Goal: Transaction & Acquisition: Purchase product/service

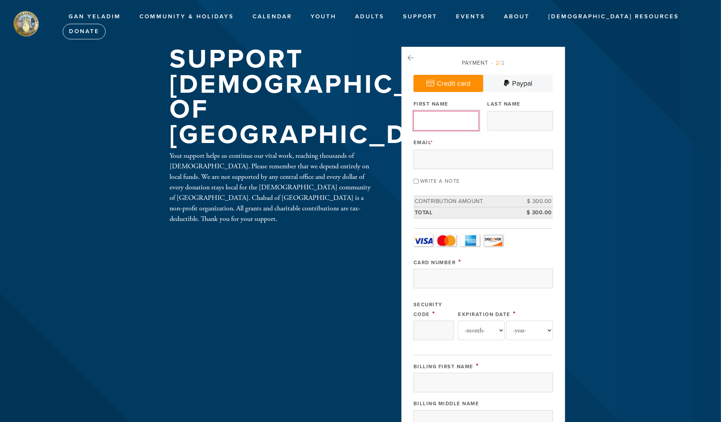
click at [454, 125] on input "First Name" at bounding box center [445, 120] width 65 height 19
type input "Marcia"
type input "Resnick"
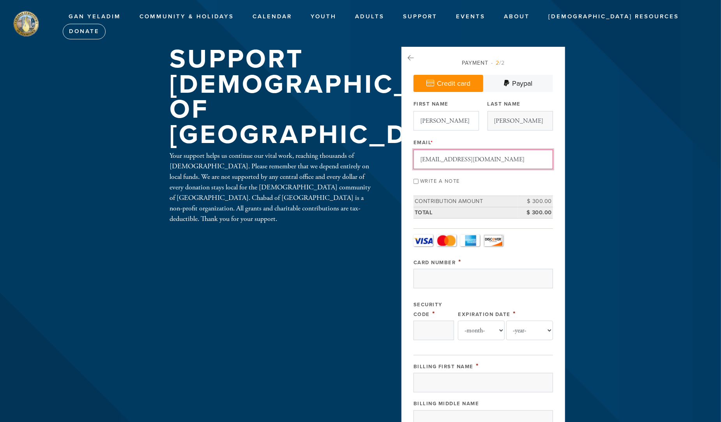
type input "brandonresnick@gmail.com"
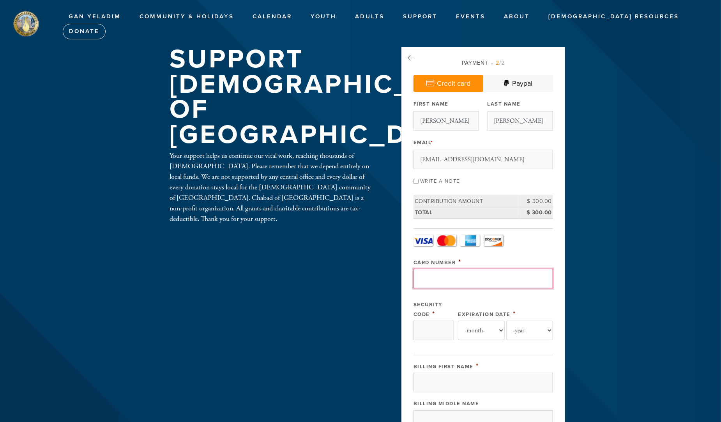
click at [486, 274] on input "Card Number" at bounding box center [482, 278] width 139 height 19
type input "4147202731753677"
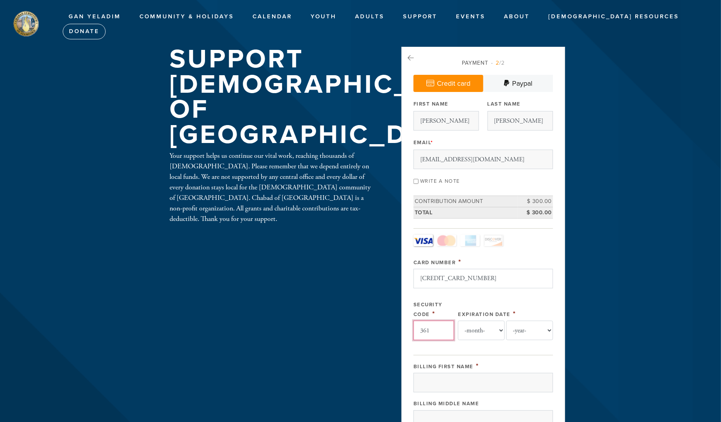
type input "361"
select select "3"
select select "2030"
type input "brandon"
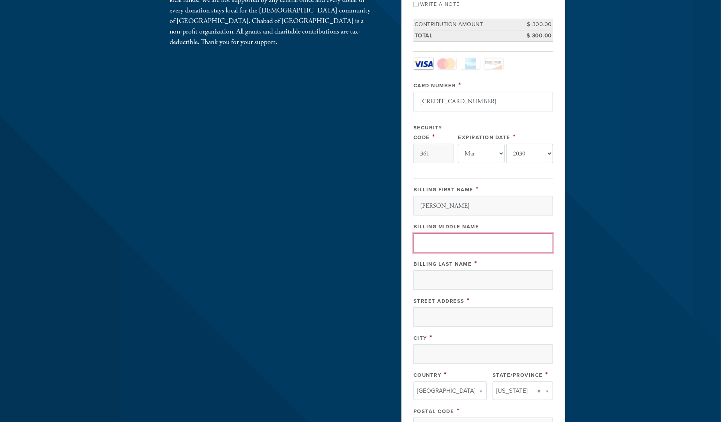
scroll to position [182, 0]
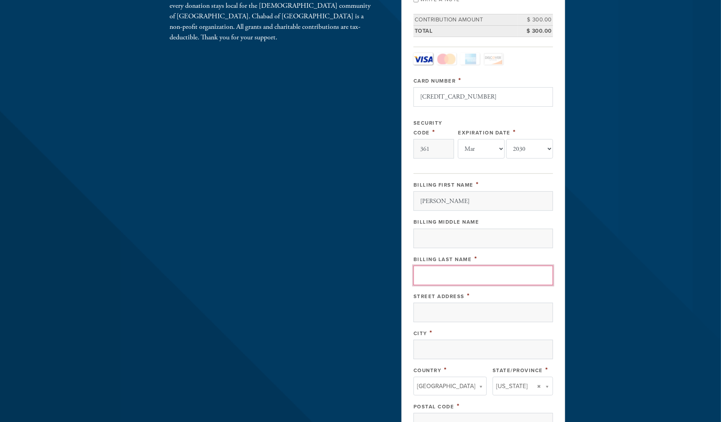
click at [486, 274] on input "Billing Last Name" at bounding box center [482, 275] width 139 height 19
type input "resnick"
type input "40 w 77th st apt 5E"
type input "new york"
type input "n"
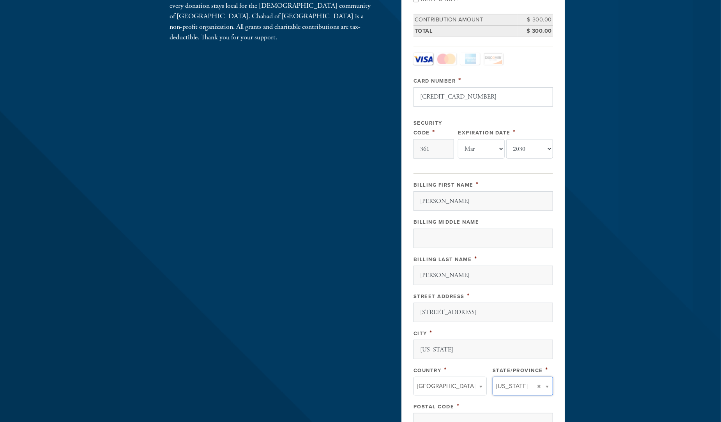
type input "ne"
type input "new"
type input "new y"
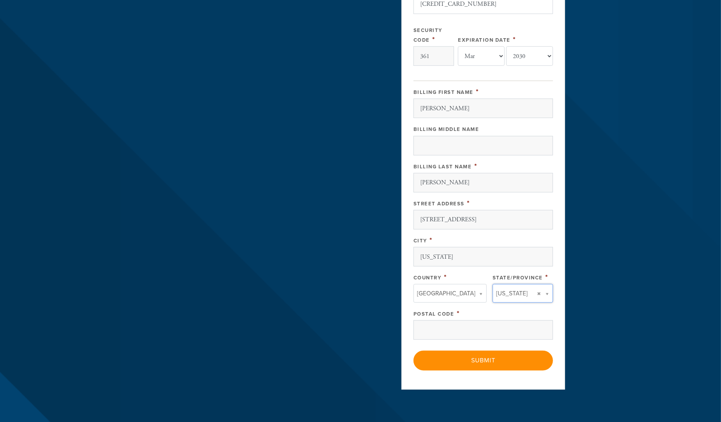
scroll to position [278, 0]
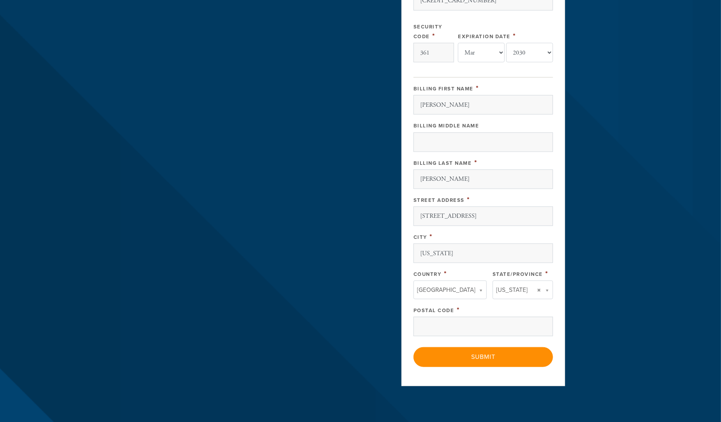
click at [466, 312] on div "Postal Code *" at bounding box center [482, 320] width 139 height 31
click at [458, 318] on input "Postal Code" at bounding box center [482, 326] width 139 height 19
type input "`"
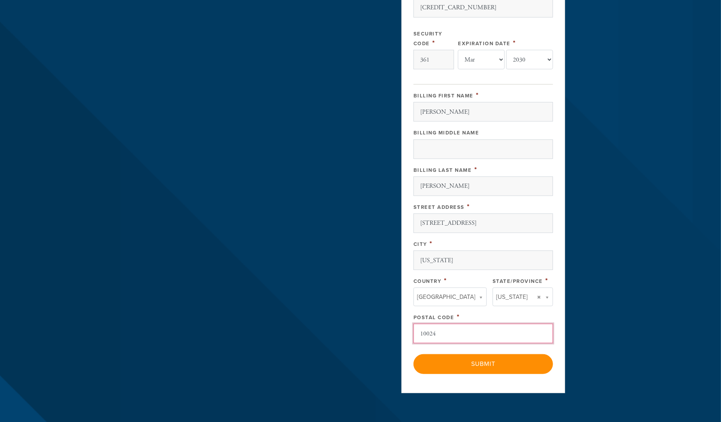
scroll to position [270, 0]
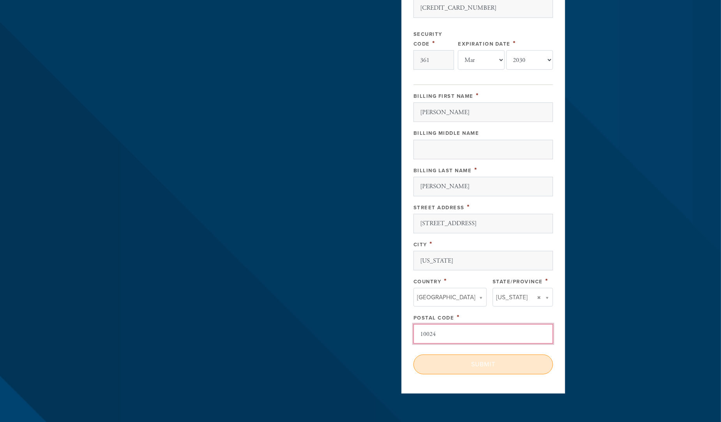
type input "10024"
click at [499, 370] on input "Submit" at bounding box center [482, 363] width 139 height 19
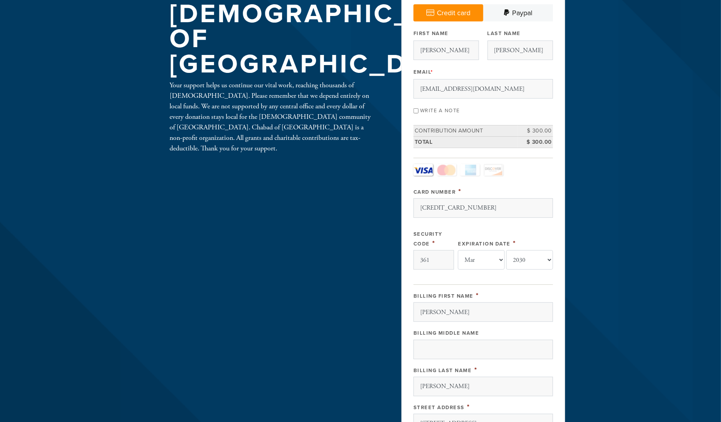
scroll to position [0, 0]
